Goal: Book appointment/travel/reservation

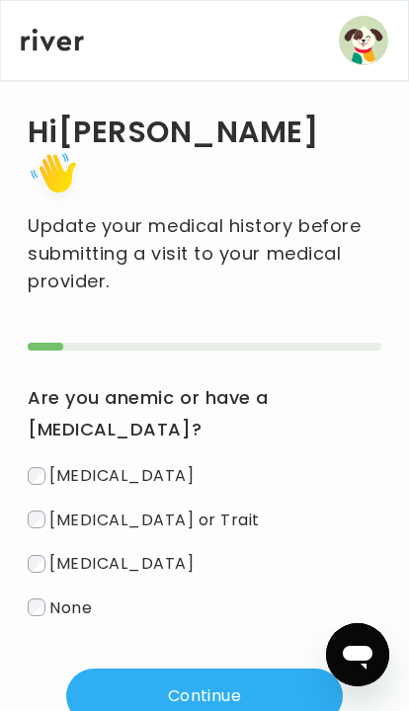
click at [210, 668] on button "Continue" at bounding box center [204, 695] width 276 height 55
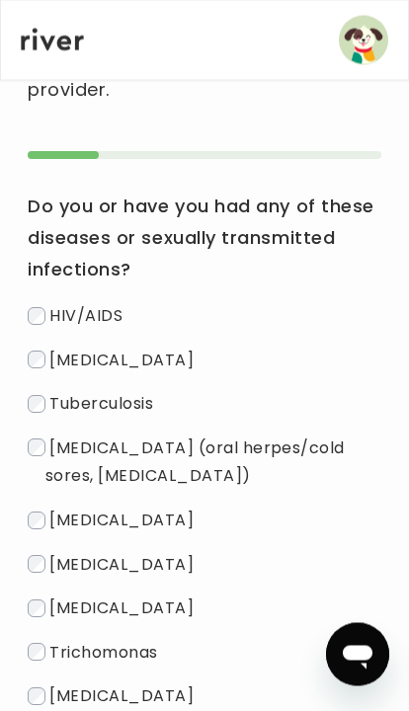
scroll to position [222, 0]
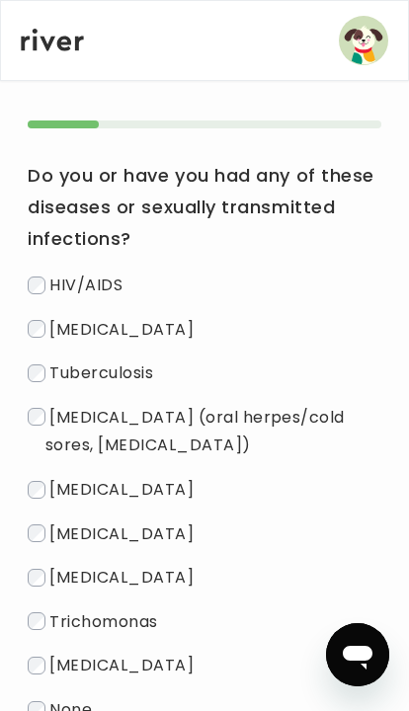
click at [53, 698] on span "None" at bounding box center [70, 709] width 42 height 23
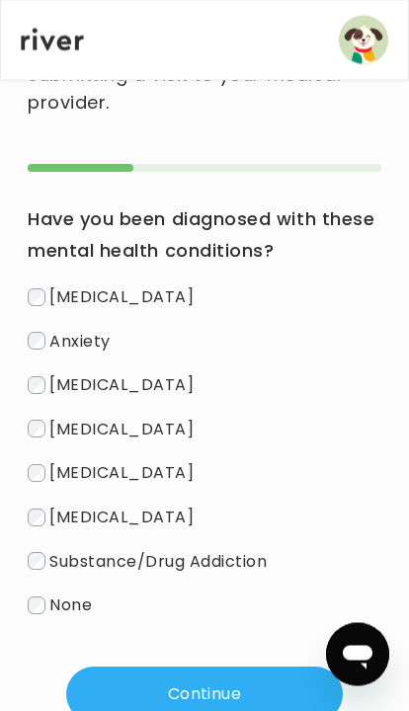
scroll to position [181, 0]
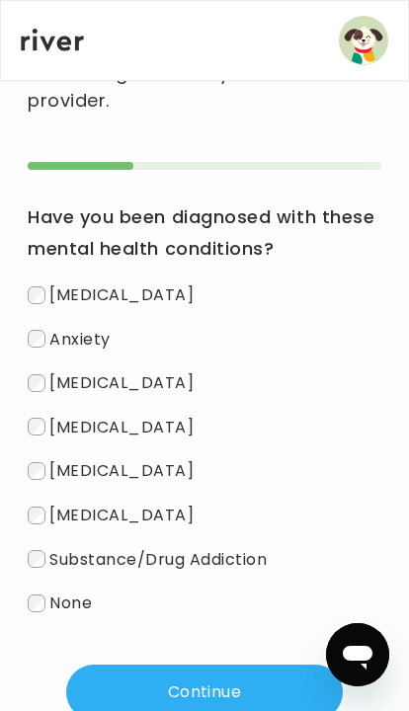
click at [215, 664] on button "Continue" at bounding box center [204, 691] width 276 height 55
click at [230, 664] on button "Continue" at bounding box center [204, 691] width 276 height 55
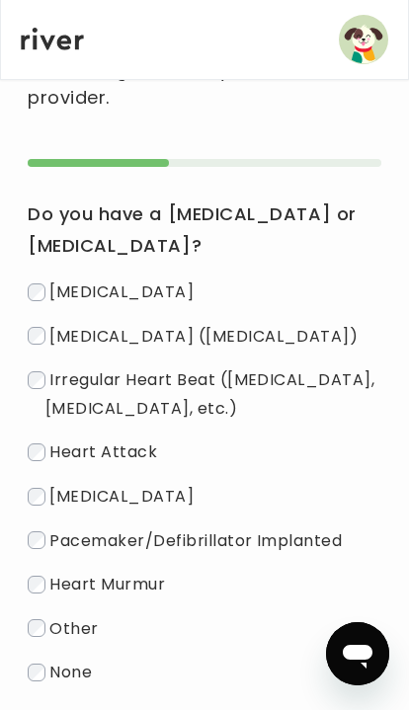
scroll to position [0, 0]
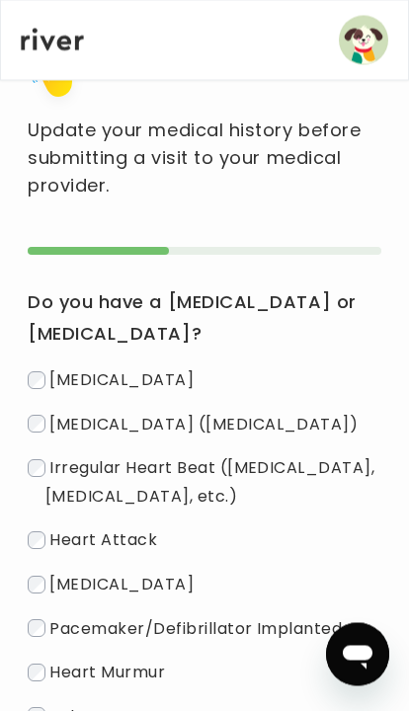
scroll to position [183, 0]
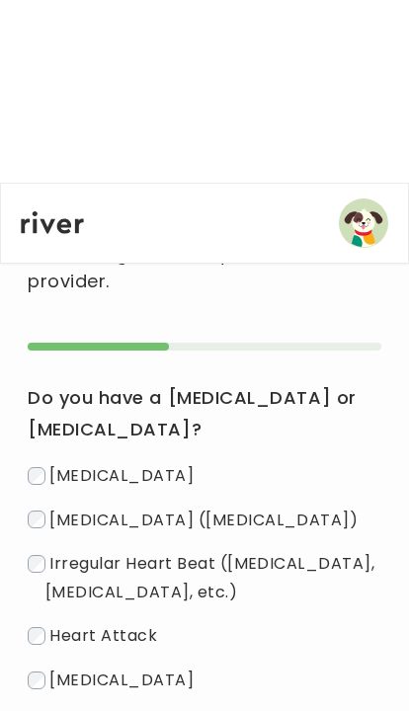
click at [206, 552] on span "Pacemaker/Defibrillator Implanted" at bounding box center [195, 540] width 292 height 23
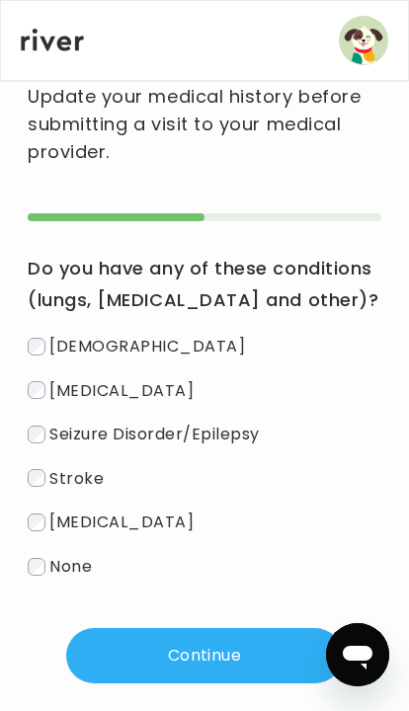
click at [208, 635] on button "Continue" at bounding box center [204, 655] width 276 height 55
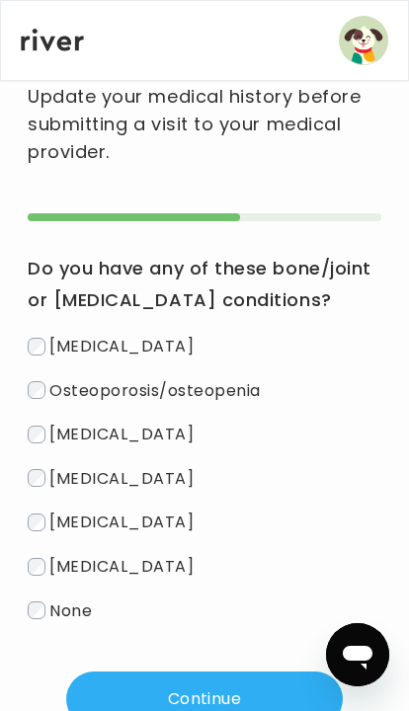
click at [179, 671] on button "Continue" at bounding box center [204, 698] width 276 height 55
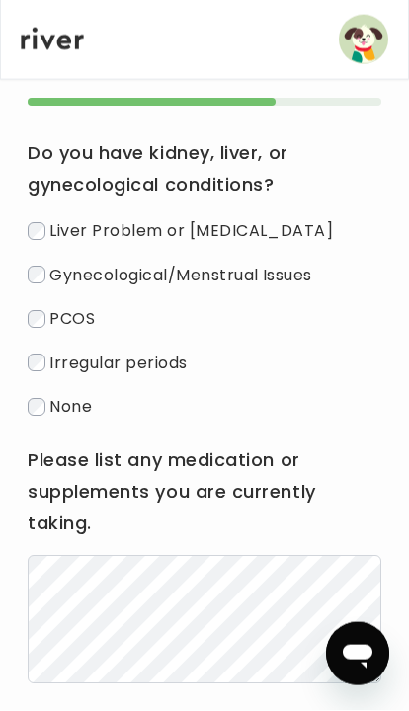
scroll to position [241, 0]
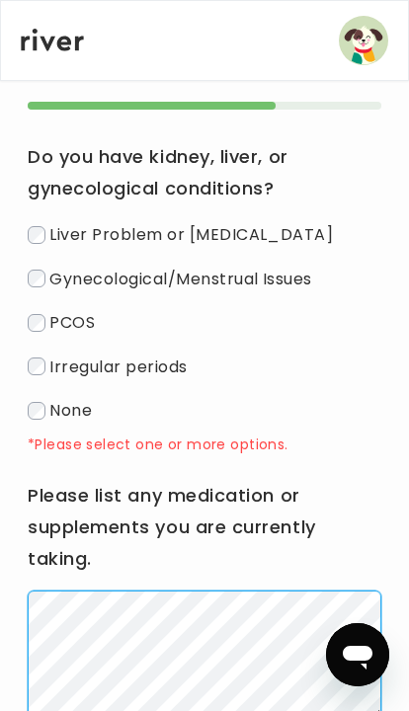
scroll to position [366, 0]
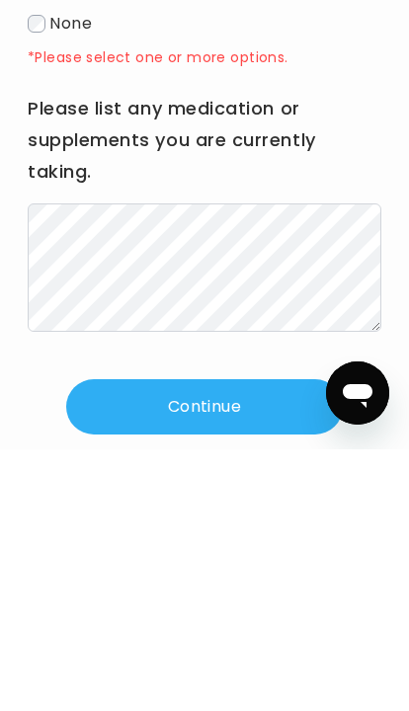
click at [260, 641] on button "Continue" at bounding box center [204, 668] width 276 height 55
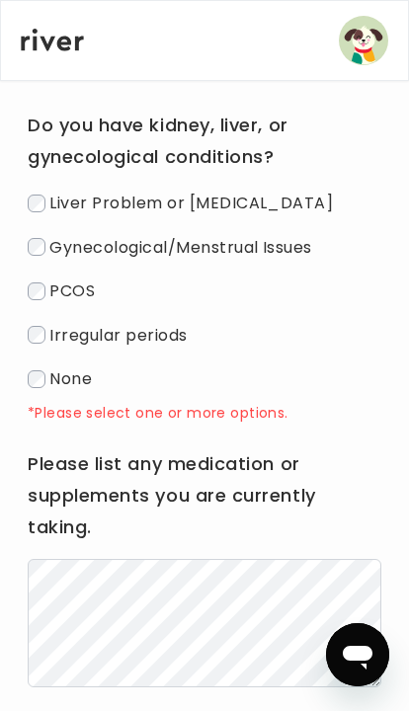
scroll to position [241, 0]
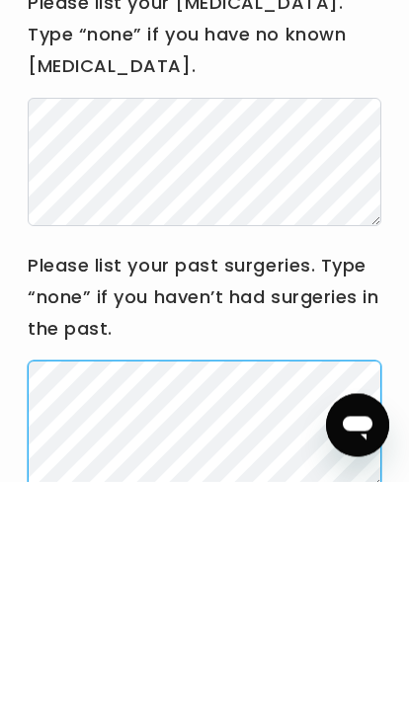
scroll to position [243, 0]
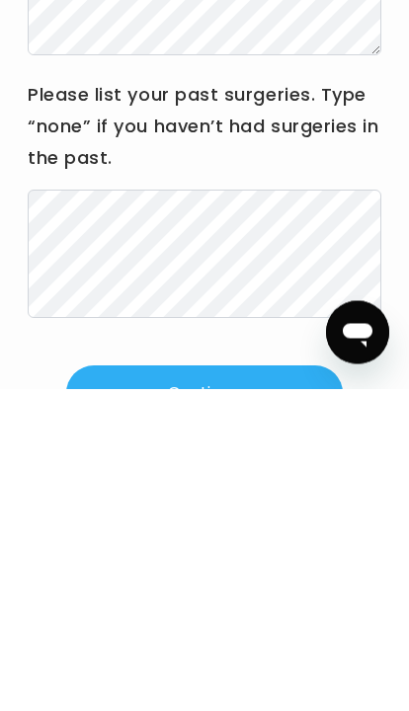
click at [232, 688] on button "Continue" at bounding box center [204, 715] width 276 height 55
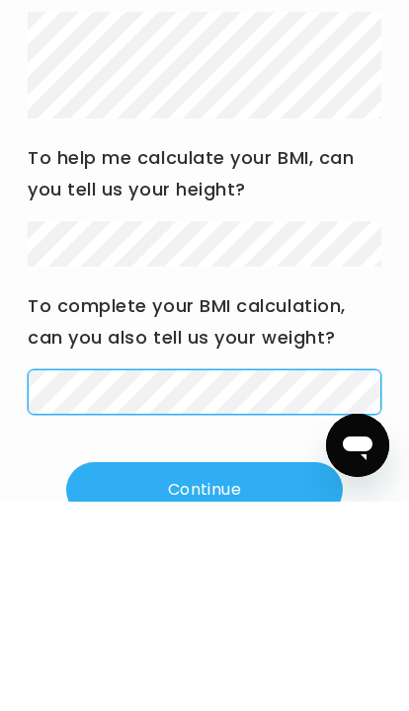
scroll to position [315, 0]
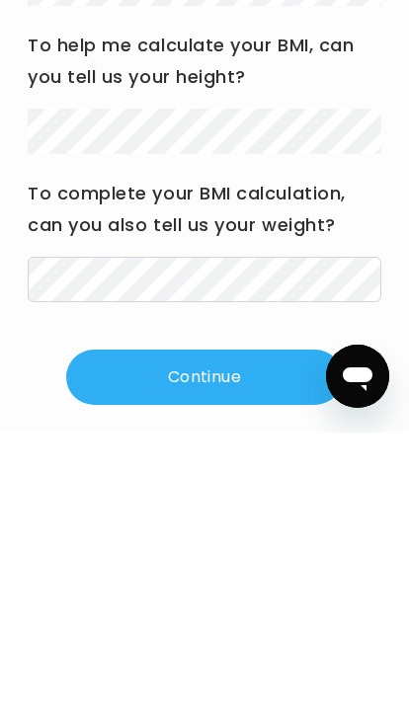
click at [241, 628] on button "Continue" at bounding box center [204, 655] width 276 height 55
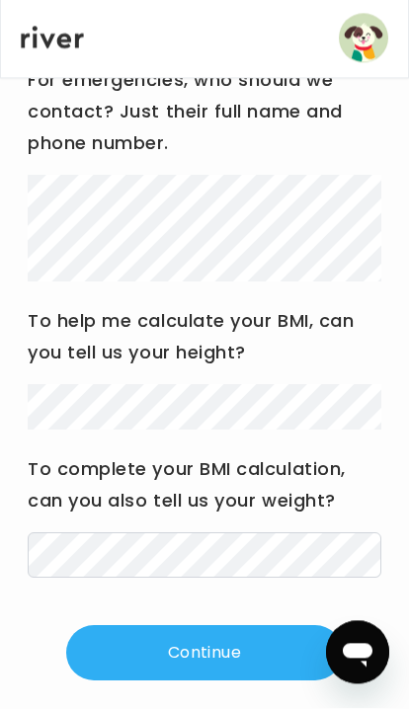
scroll to position [313, 0]
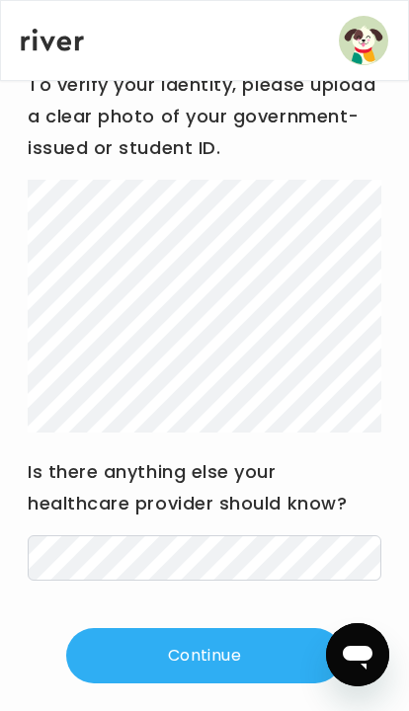
click at [201, 643] on button "Continue" at bounding box center [204, 655] width 276 height 55
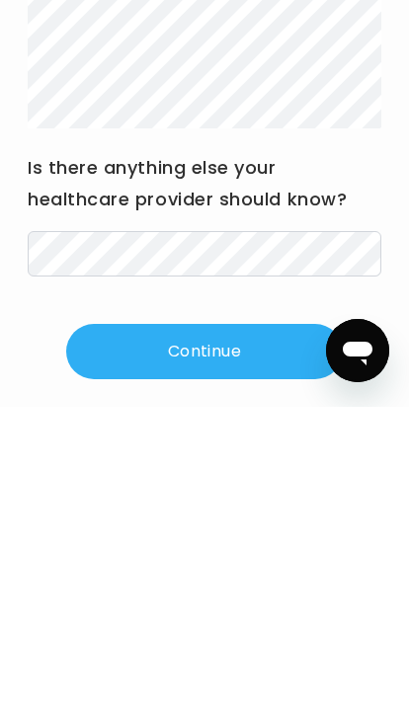
click at [274, 628] on button "Continue" at bounding box center [204, 655] width 276 height 55
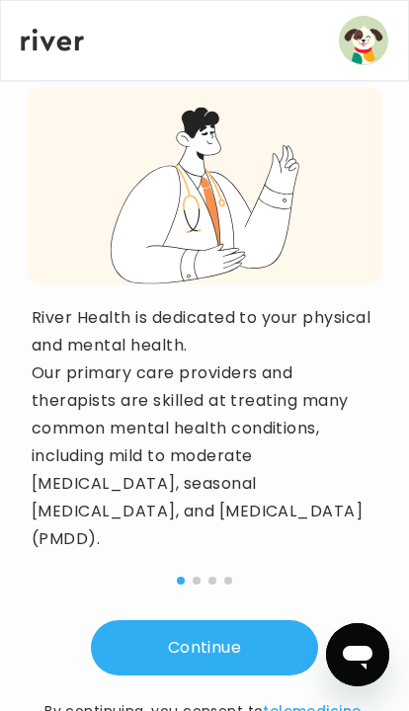
scroll to position [209, 0]
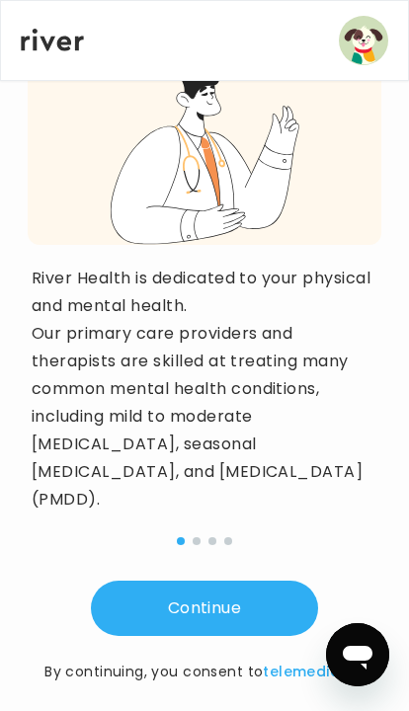
click at [206, 581] on button "Continue" at bounding box center [204, 608] width 227 height 55
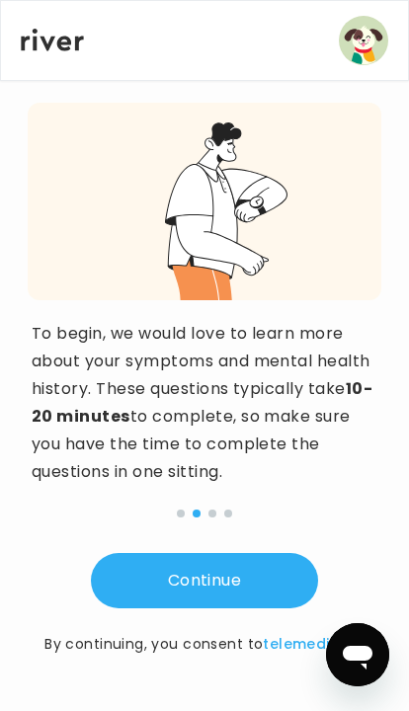
click at [228, 584] on button "Continue" at bounding box center [204, 580] width 227 height 55
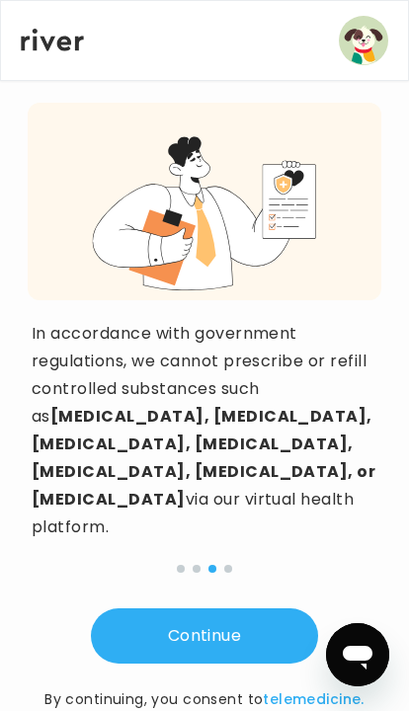
click at [228, 608] on button "Continue" at bounding box center [204, 635] width 227 height 55
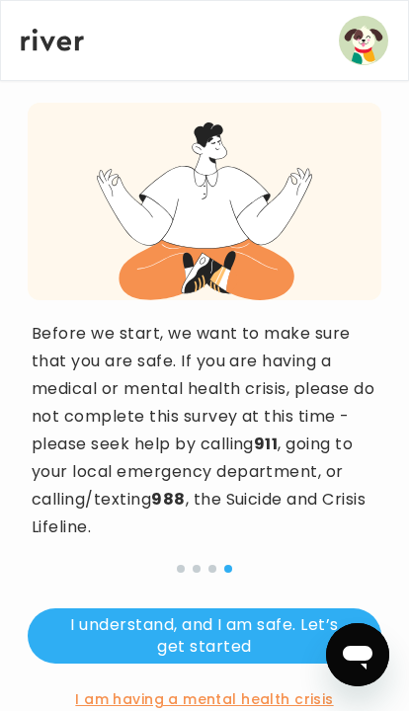
click at [237, 634] on button "I understand, and I am safe. Let’s get started" at bounding box center [204, 635] width 353 height 55
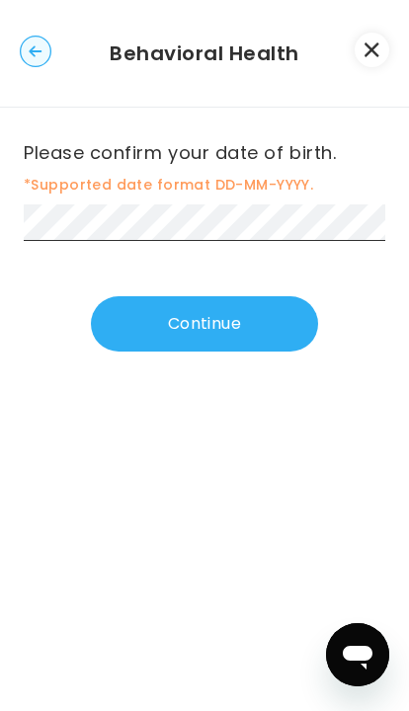
click at [259, 310] on button "Continue" at bounding box center [204, 323] width 227 height 55
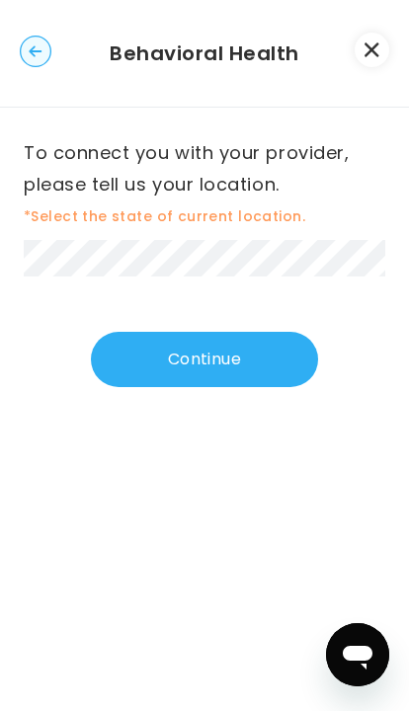
click at [254, 358] on button "Continue" at bounding box center [204, 359] width 227 height 55
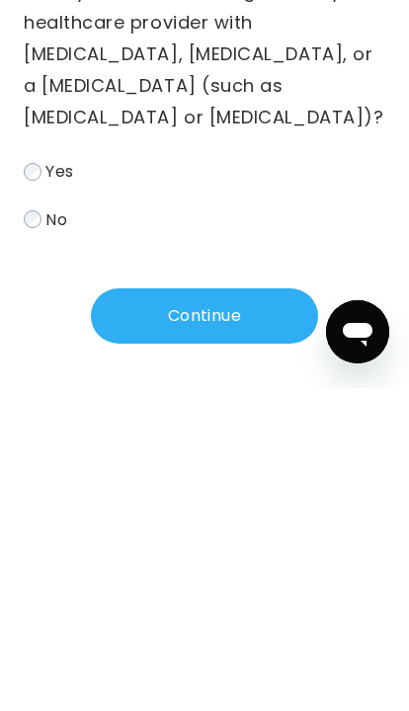
scroll to position [502, 0]
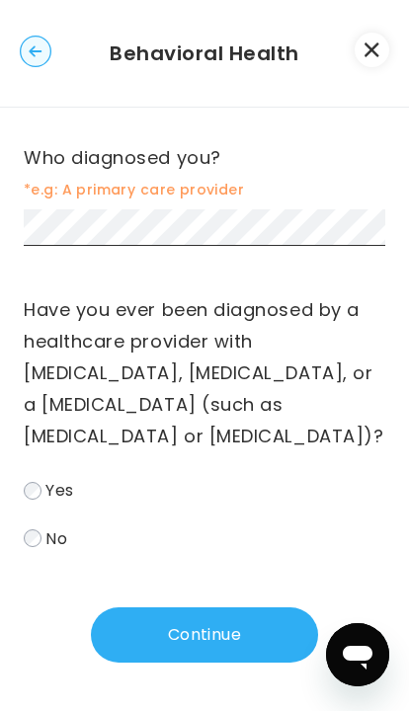
click at [206, 662] on button "Continue" at bounding box center [204, 634] width 227 height 55
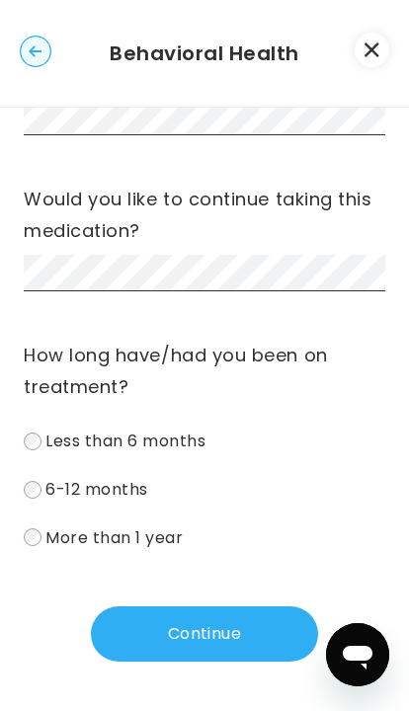
scroll to position [989, 0]
click at [193, 641] on button "Continue" at bounding box center [204, 633] width 227 height 55
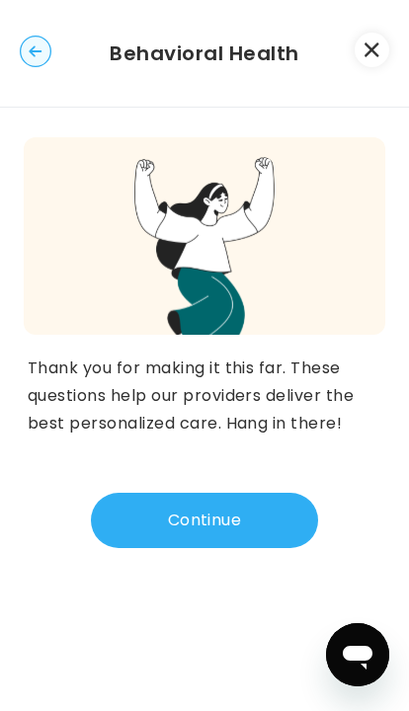
scroll to position [0, 0]
click at [219, 527] on button "Continue" at bounding box center [204, 520] width 227 height 55
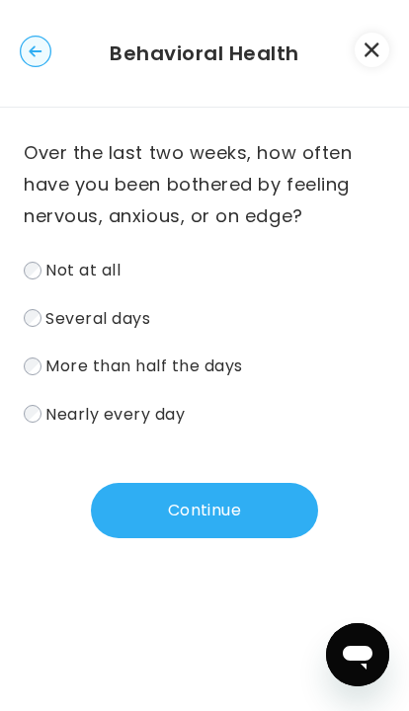
click at [238, 500] on button "Continue" at bounding box center [204, 510] width 227 height 55
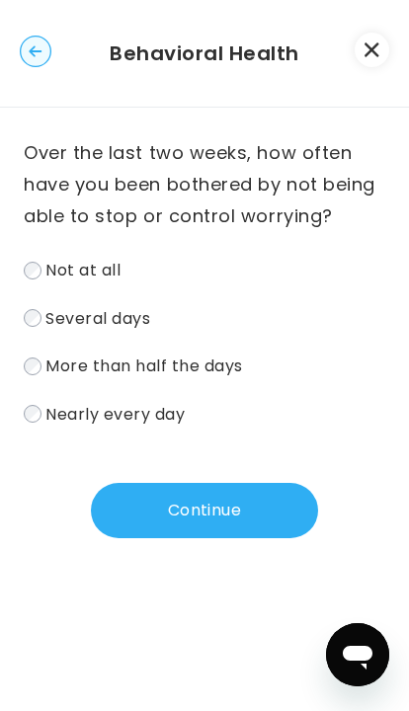
click at [214, 517] on button "Continue" at bounding box center [204, 510] width 227 height 55
click at [214, 518] on button "Continue" at bounding box center [204, 510] width 227 height 55
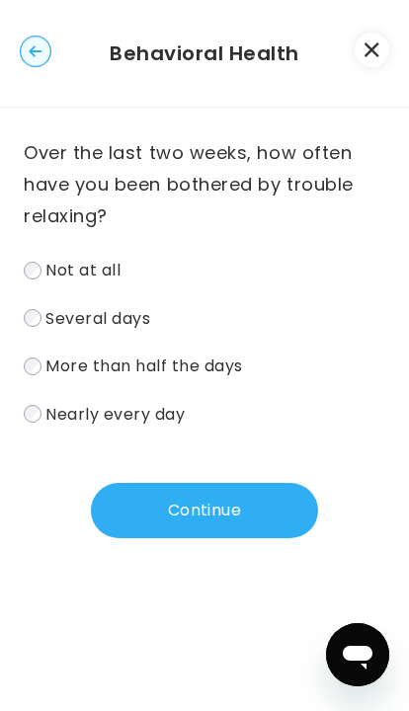
click at [196, 511] on button "Continue" at bounding box center [204, 510] width 227 height 55
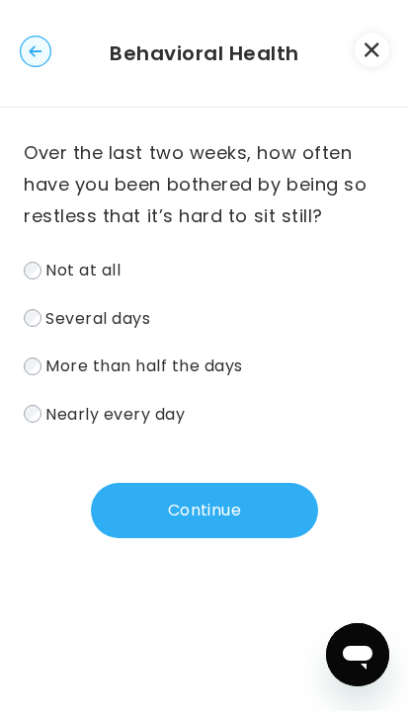
click at [209, 523] on button "Continue" at bounding box center [204, 510] width 227 height 55
click at [195, 519] on button "Continue" at bounding box center [204, 510] width 227 height 55
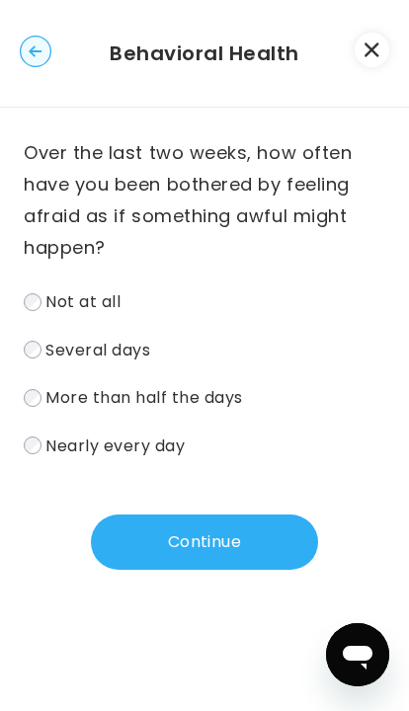
click at [189, 530] on button "Continue" at bounding box center [204, 541] width 227 height 55
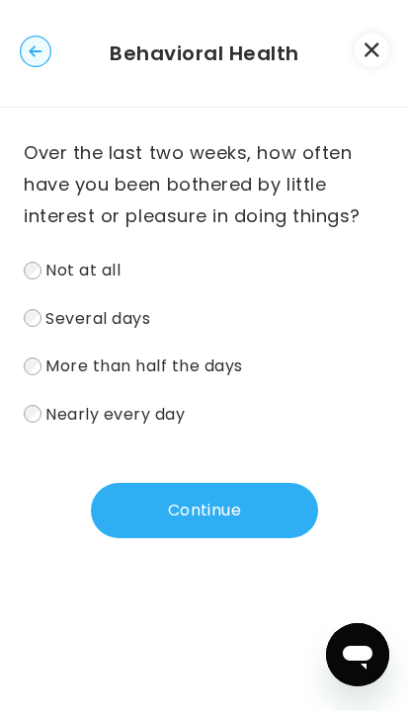
click at [200, 513] on button "Continue" at bounding box center [204, 510] width 227 height 55
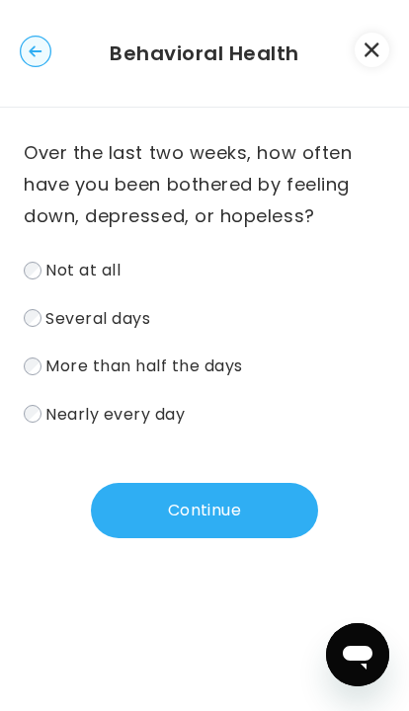
click at [202, 503] on button "Continue" at bounding box center [204, 510] width 227 height 55
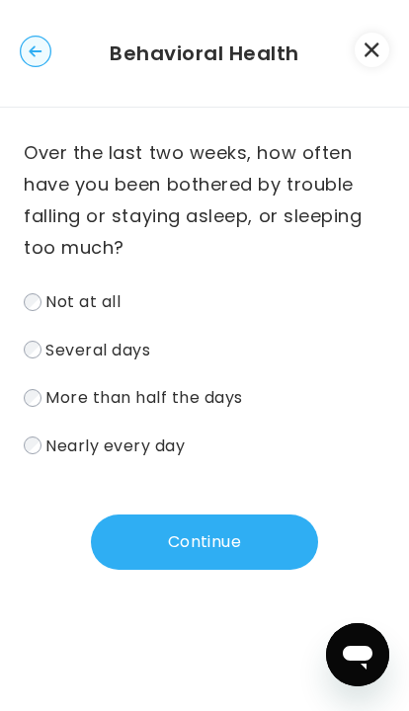
click at [209, 550] on button "Continue" at bounding box center [204, 541] width 227 height 55
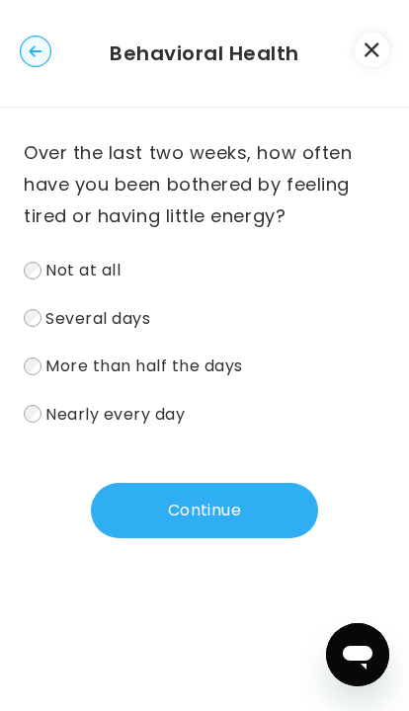
click at [39, 256] on label "Not at all" at bounding box center [204, 270] width 361 height 29
click at [197, 517] on button "Continue" at bounding box center [204, 510] width 227 height 55
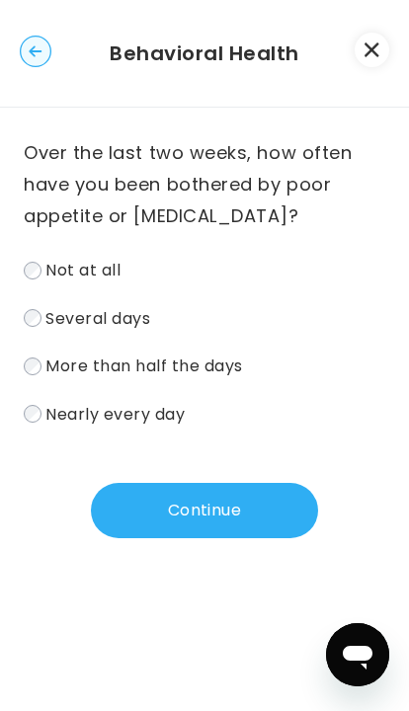
click at [41, 265] on label "Not at all" at bounding box center [204, 270] width 361 height 29
click at [216, 510] on button "Continue" at bounding box center [204, 510] width 227 height 55
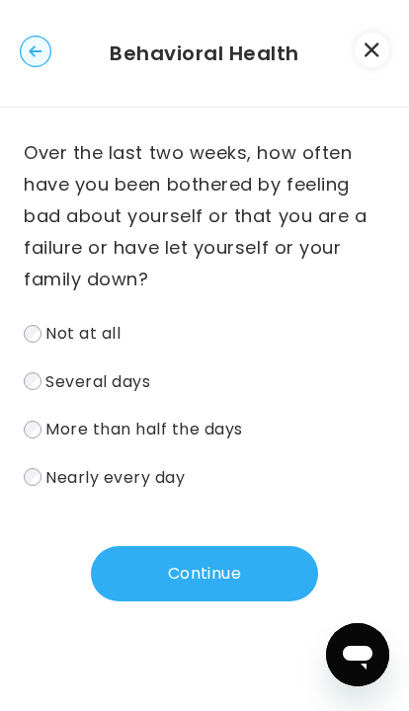
click at [197, 559] on button "Continue" at bounding box center [204, 573] width 227 height 55
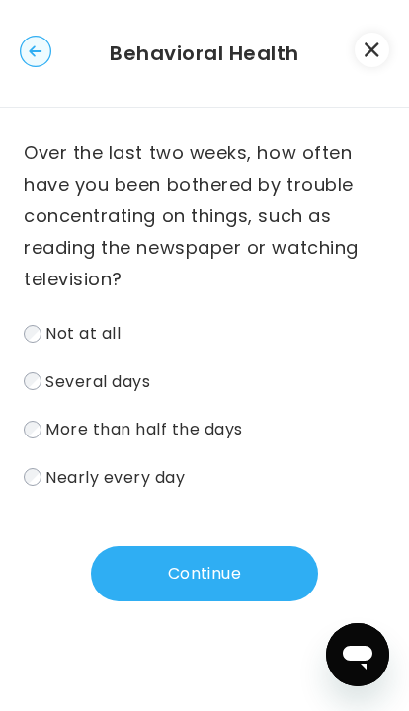
click at [197, 567] on button "Continue" at bounding box center [204, 573] width 227 height 55
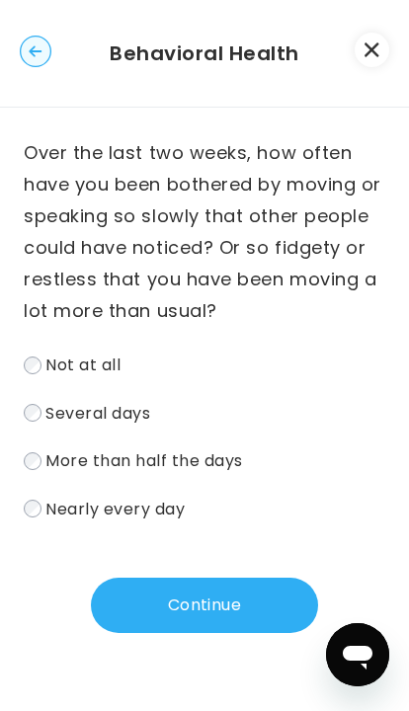
click at [186, 617] on button "Continue" at bounding box center [204, 605] width 227 height 55
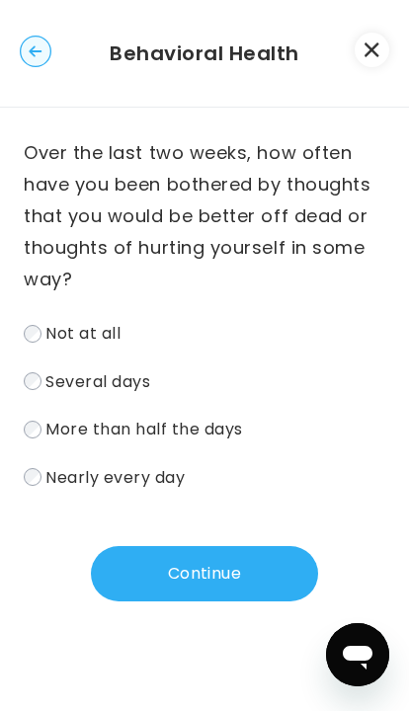
click at [212, 572] on button "Continue" at bounding box center [204, 573] width 227 height 55
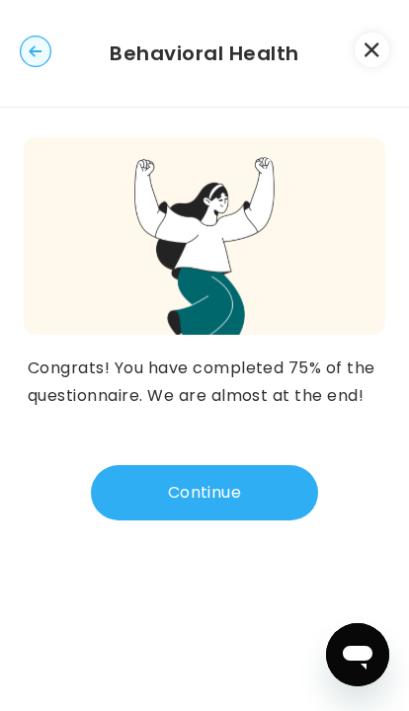
click at [226, 493] on button "Continue" at bounding box center [204, 492] width 227 height 55
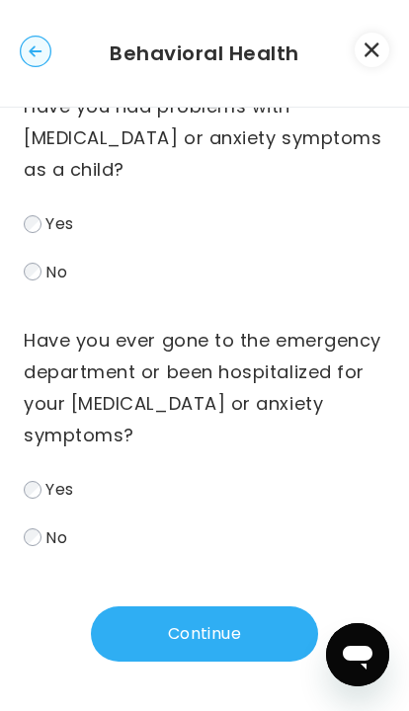
scroll to position [46, 0]
click at [229, 639] on button "Continue" at bounding box center [204, 633] width 227 height 55
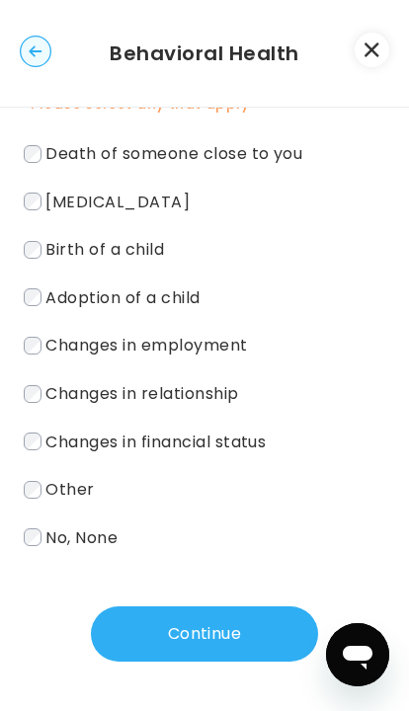
scroll to position [176, 0]
click at [205, 649] on button "Continue" at bounding box center [204, 633] width 227 height 55
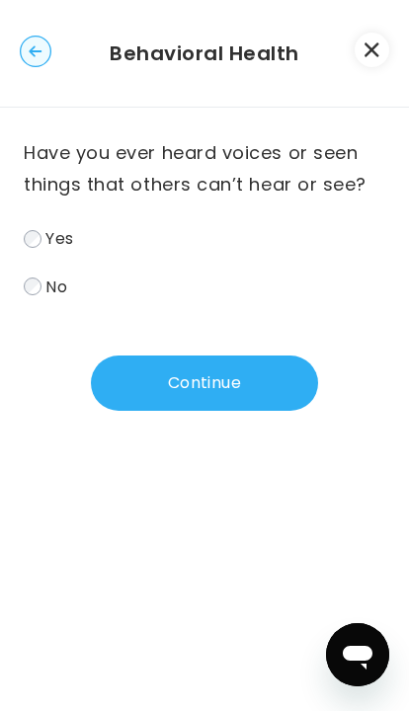
scroll to position [0, 0]
click at [243, 384] on button "Continue" at bounding box center [204, 382] width 227 height 55
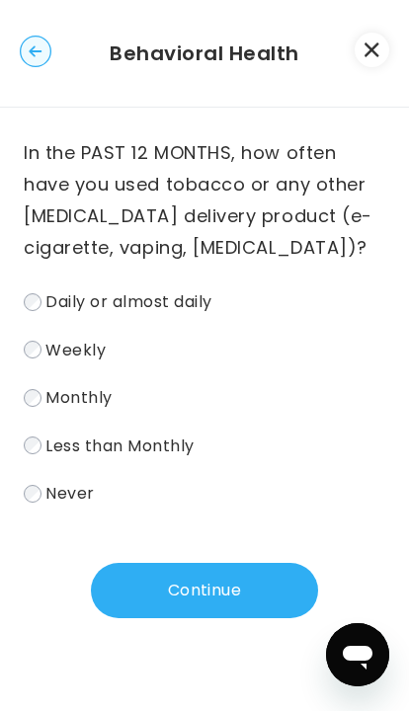
click at [213, 592] on button "Continue" at bounding box center [204, 590] width 227 height 55
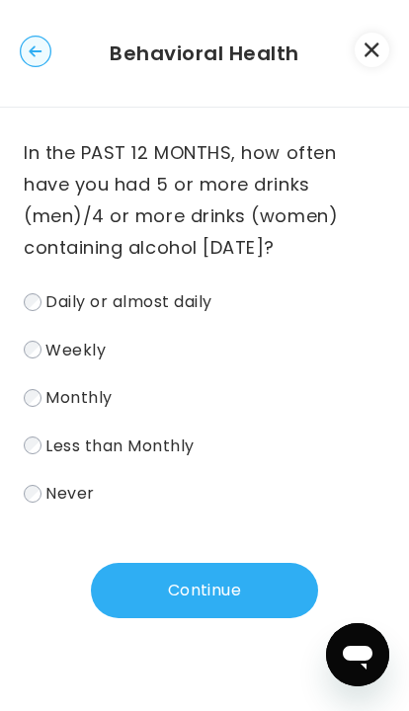
click at [215, 595] on button "Continue" at bounding box center [204, 590] width 227 height 55
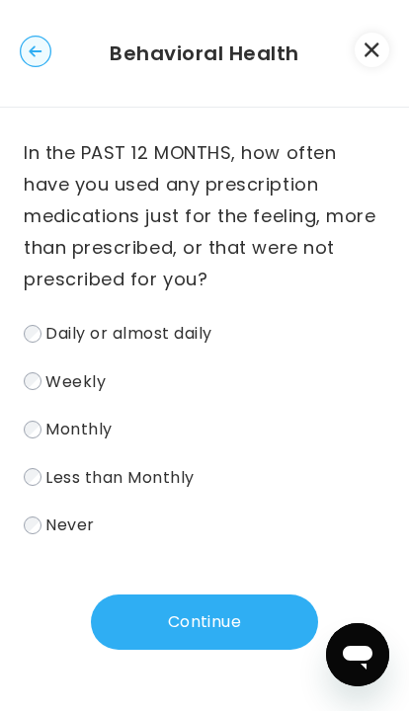
click at [227, 624] on button "Continue" at bounding box center [204, 621] width 227 height 55
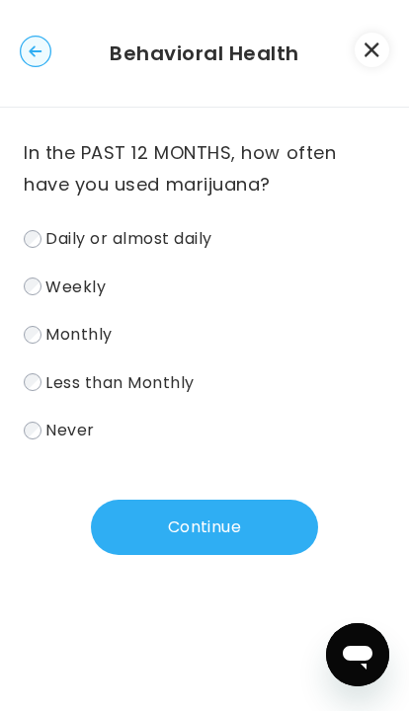
click at [230, 532] on button "Continue" at bounding box center [204, 527] width 227 height 55
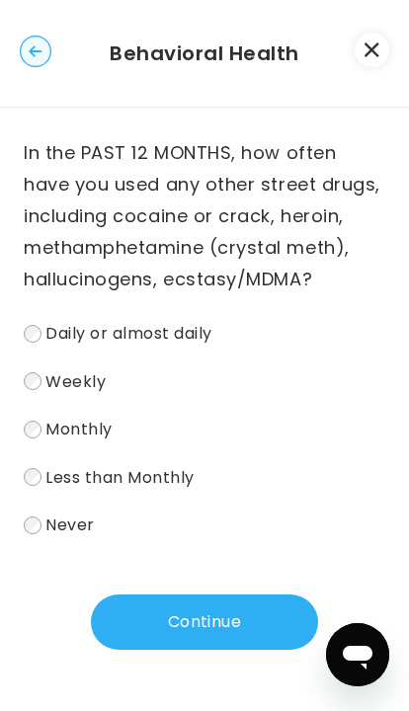
click at [199, 624] on button "Continue" at bounding box center [204, 621] width 227 height 55
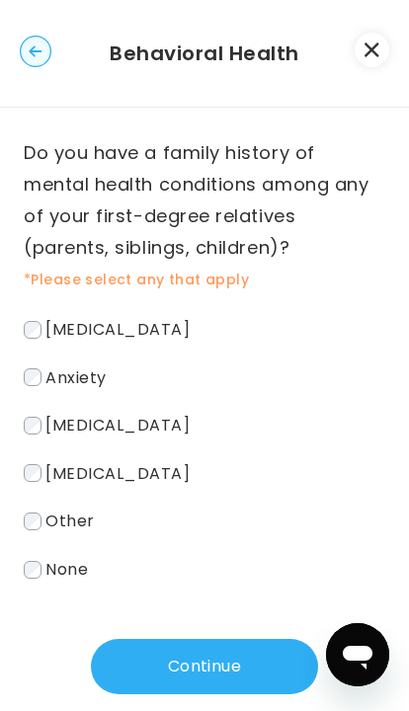
click at [202, 661] on button "Continue" at bounding box center [204, 666] width 227 height 55
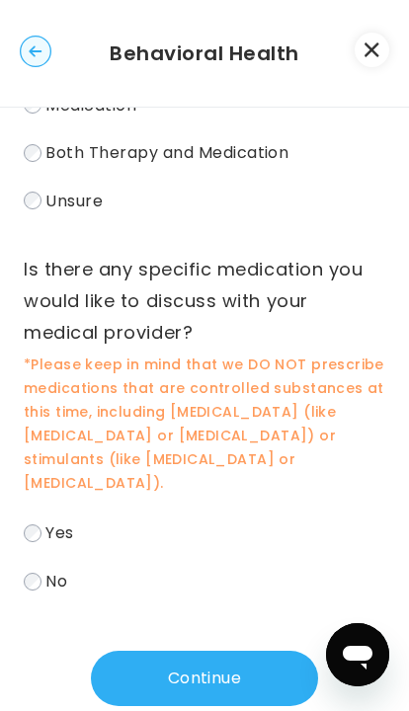
scroll to position [179, 0]
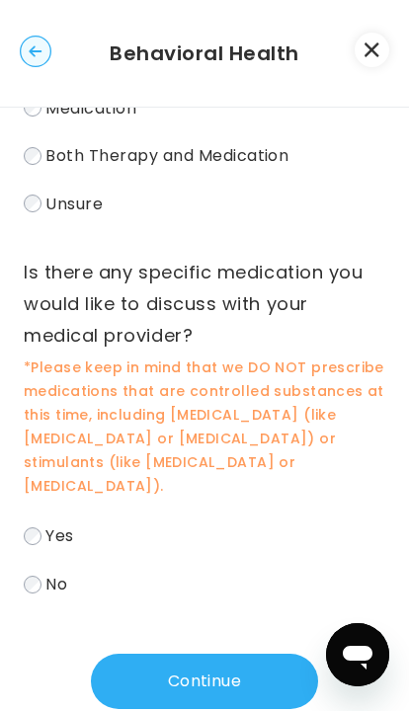
click at [206, 654] on button "Continue" at bounding box center [204, 681] width 227 height 55
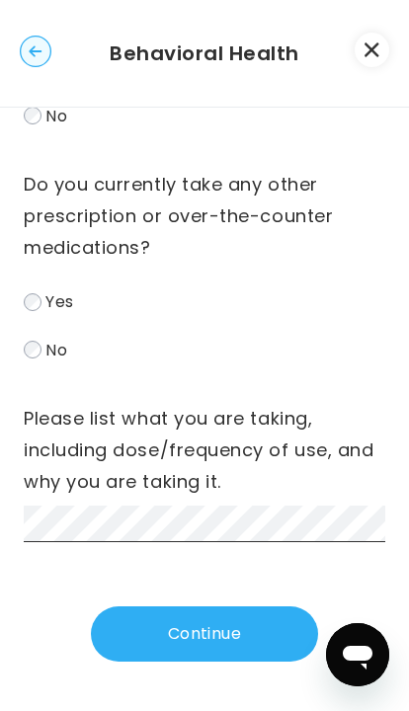
scroll to position [202, 0]
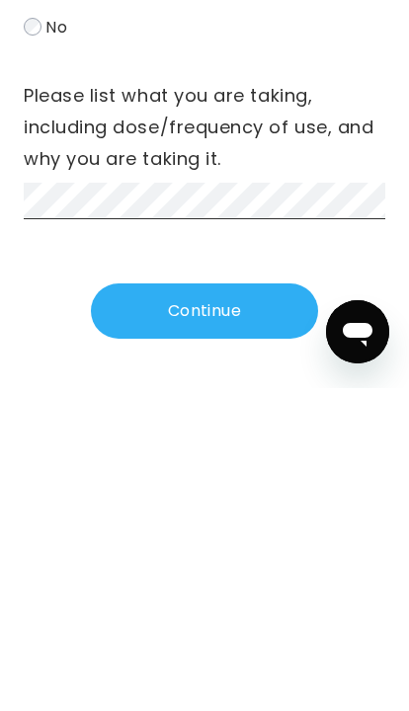
click at [248, 606] on button "Continue" at bounding box center [204, 633] width 227 height 55
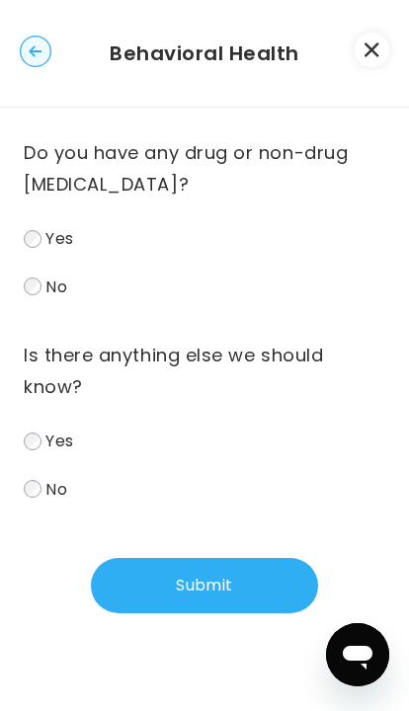
scroll to position [0, 0]
click at [218, 591] on button "Submit" at bounding box center [204, 585] width 227 height 55
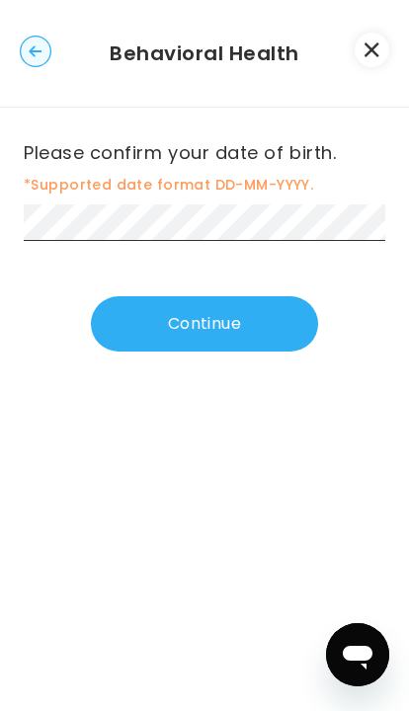
click at [260, 324] on button "Continue" at bounding box center [204, 323] width 227 height 55
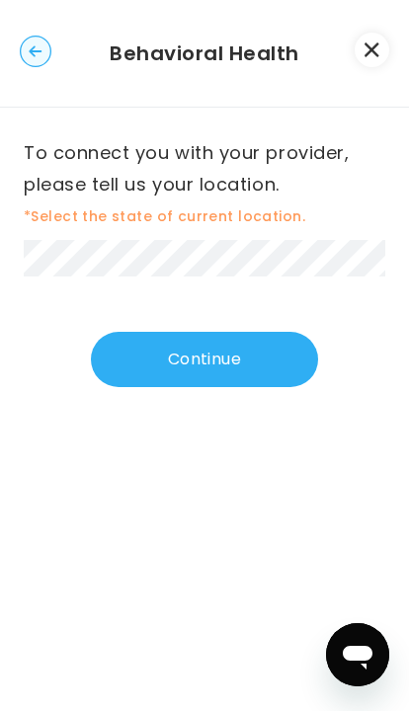
click at [272, 361] on button "Continue" at bounding box center [204, 359] width 227 height 55
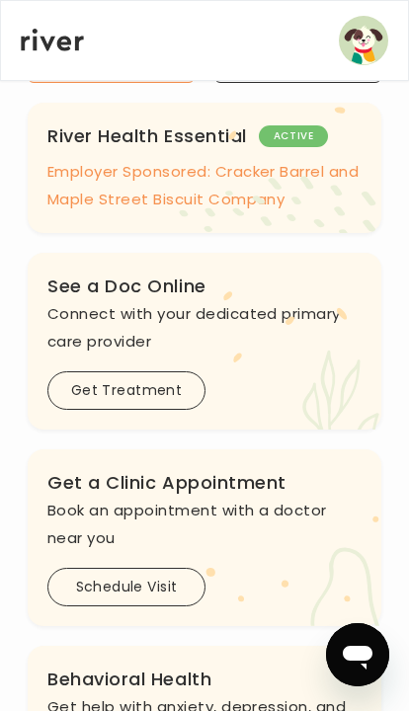
click at [160, 568] on button "Schedule Visit" at bounding box center [126, 587] width 158 height 39
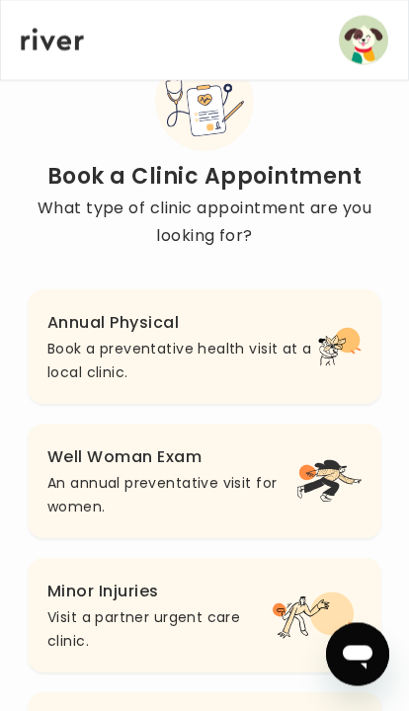
scroll to position [57, 0]
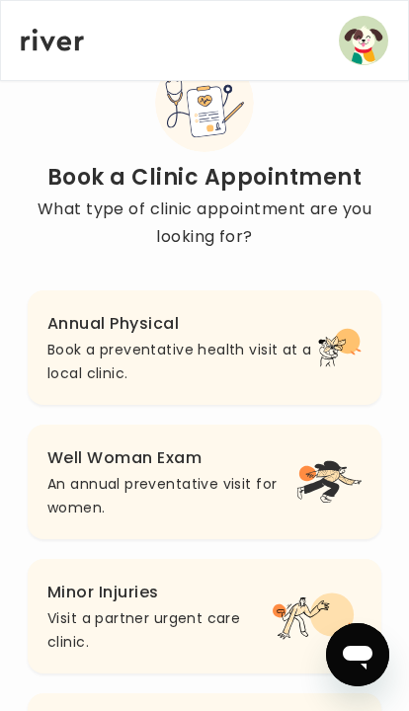
click at [229, 478] on p "An annual preventative visit for women." at bounding box center [171, 495] width 249 height 47
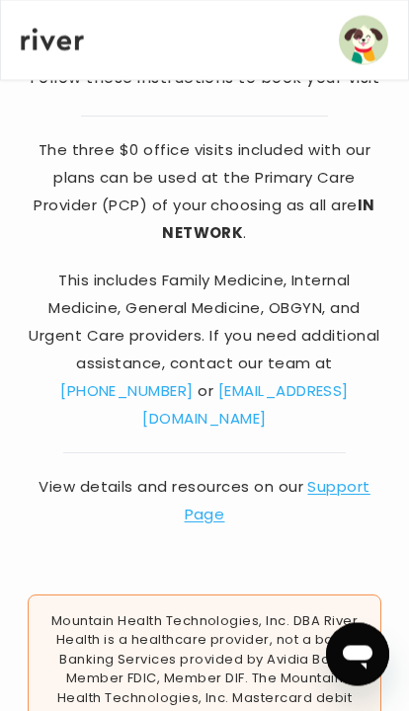
scroll to position [208, 0]
click at [194, 380] on link "[PHONE_NUMBER]" at bounding box center [126, 390] width 133 height 21
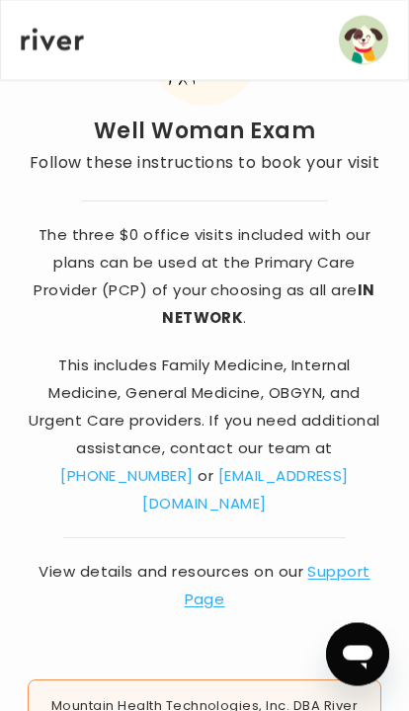
scroll to position [0, 0]
